Goal: Check status

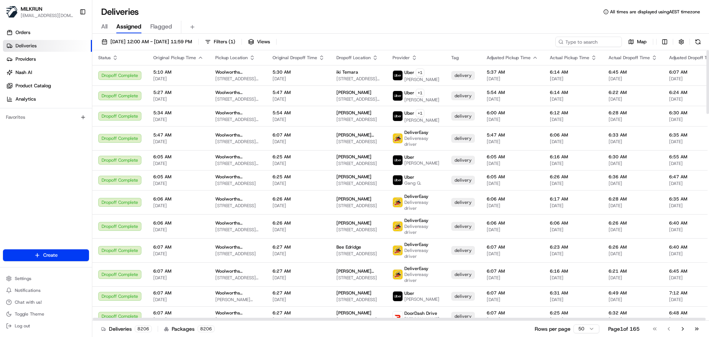
click at [568, 41] on input at bounding box center [589, 42] width 66 height 10
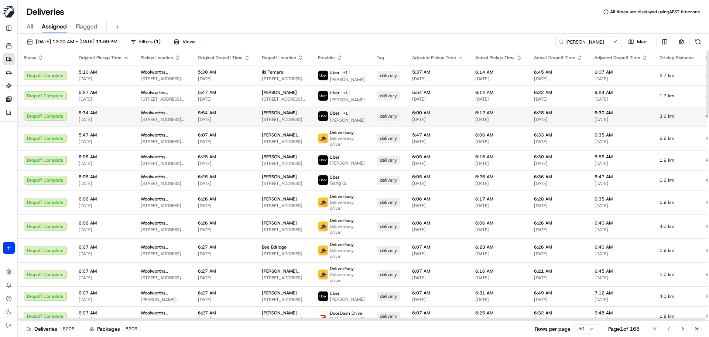
type input "[PERSON_NAME]"
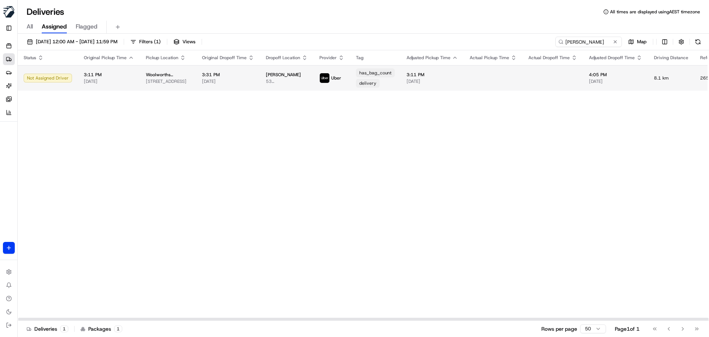
click at [280, 90] on td "Ruth Illingworth 53 410/418 Thompsons Rd, Templestowe Lower, VIC 3107, AU" at bounding box center [287, 77] width 54 height 25
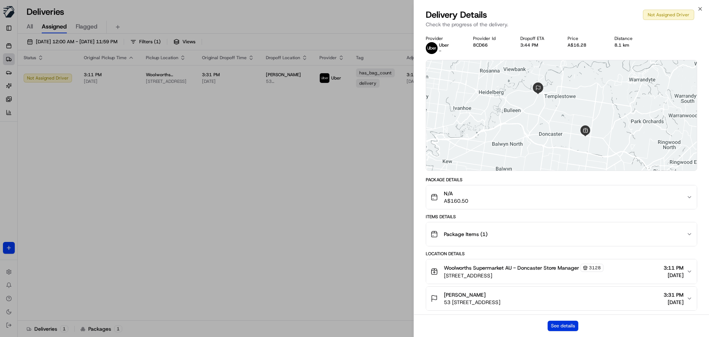
click at [573, 325] on button "See details" at bounding box center [563, 325] width 31 height 10
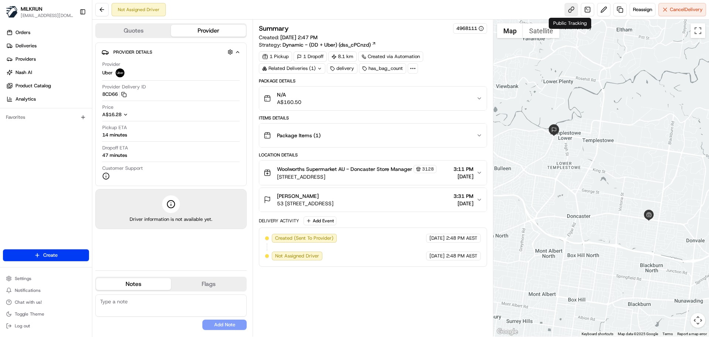
click at [571, 13] on link at bounding box center [571, 9] width 13 height 13
